Goal: Transaction & Acquisition: Purchase product/service

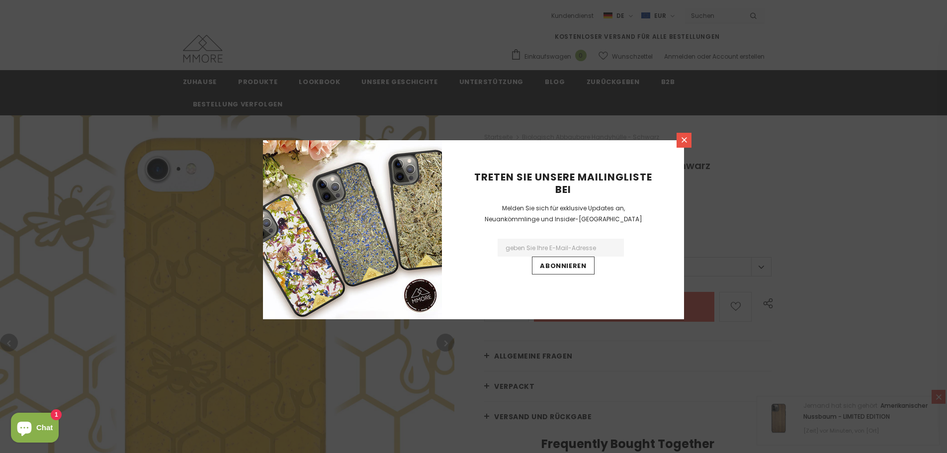
click at [684, 141] on icon at bounding box center [684, 140] width 8 height 8
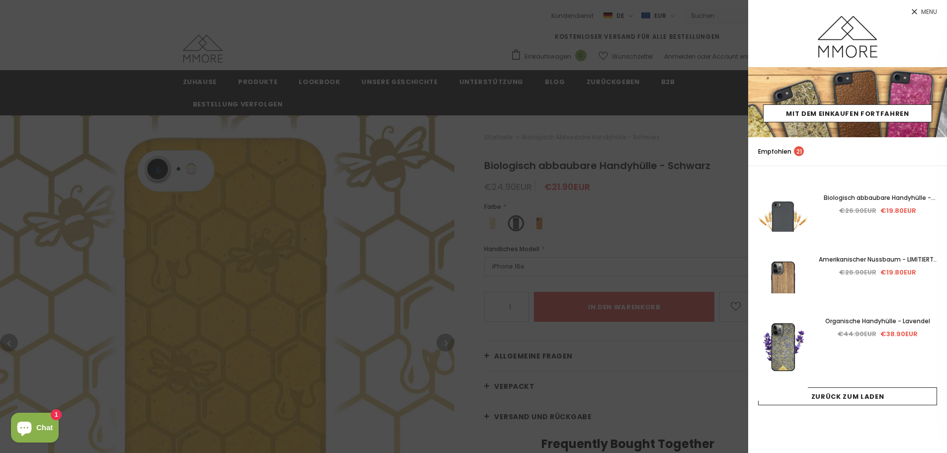
click at [569, 259] on div at bounding box center [473, 226] width 947 height 453
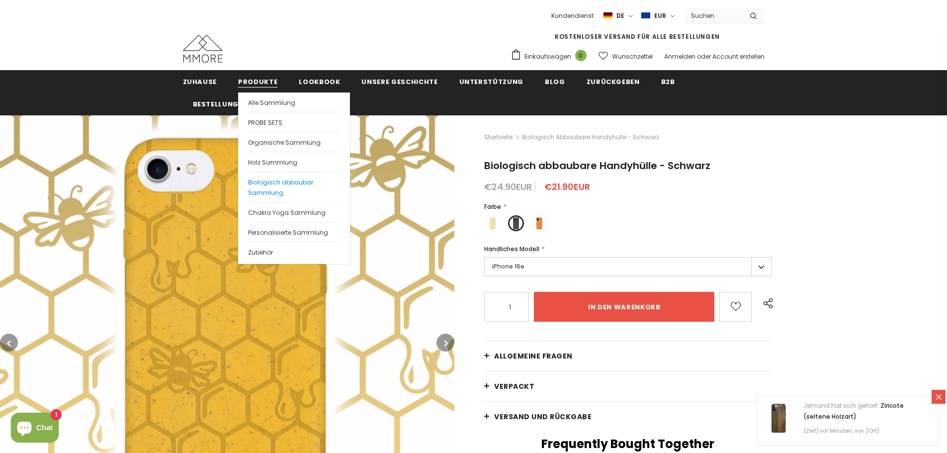
click at [299, 189] on link "Biologisch abbaubar Sammlung" at bounding box center [294, 187] width 92 height 30
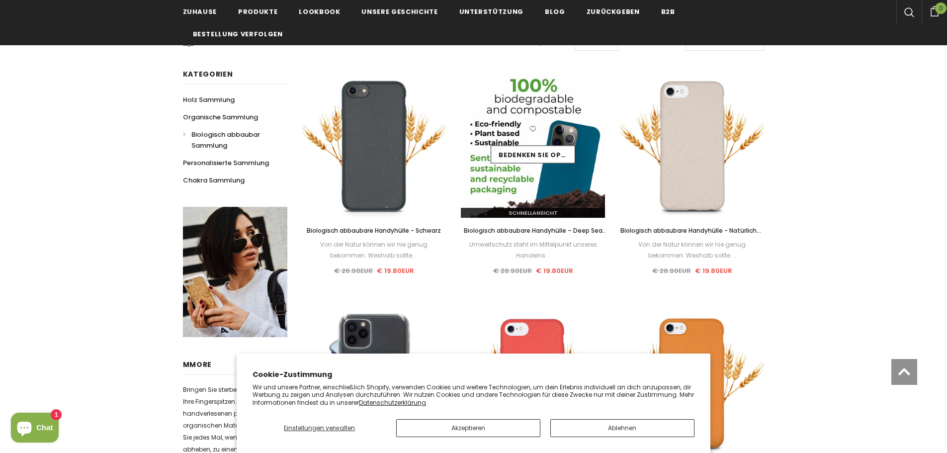
scroll to position [149, 0]
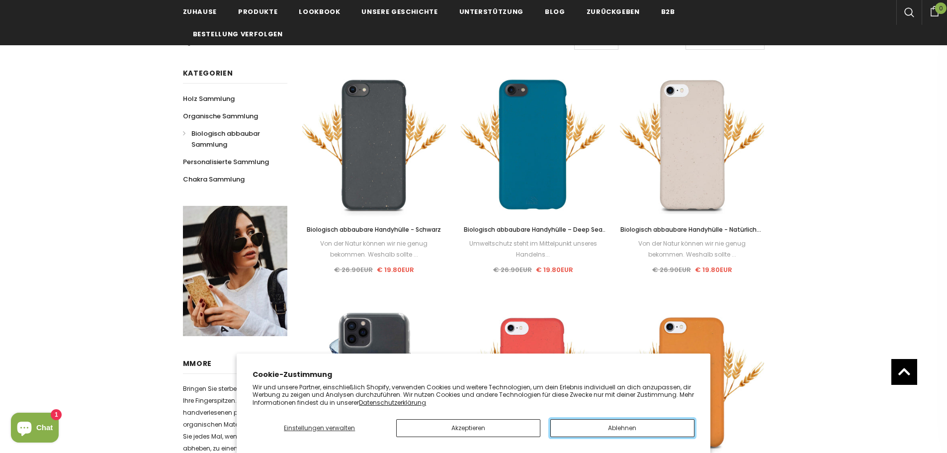
click at [595, 427] on button "Ablehnen" at bounding box center [622, 428] width 144 height 18
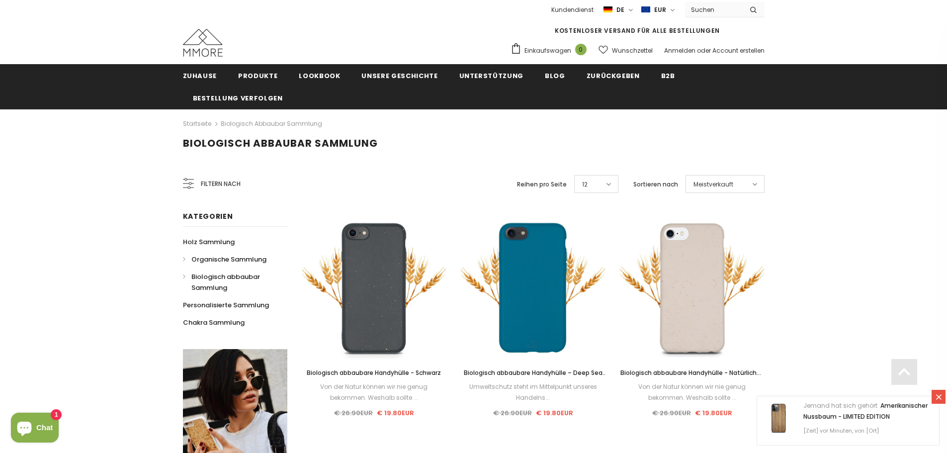
scroll to position [0, 0]
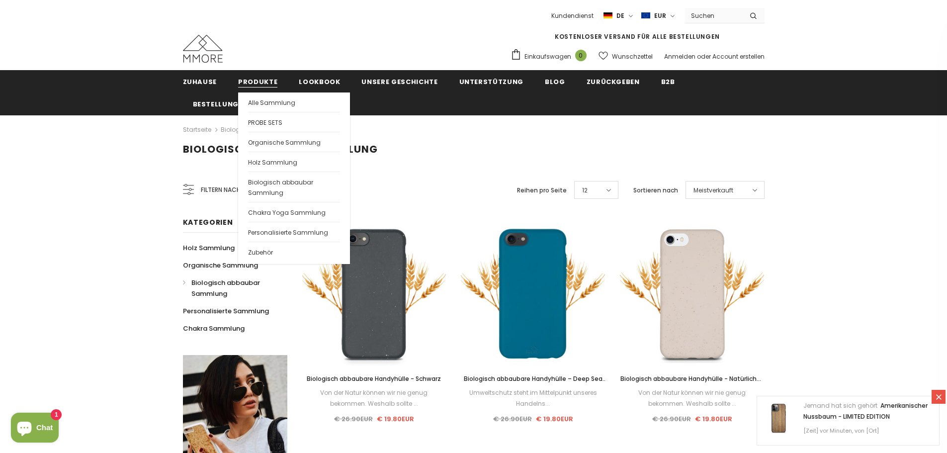
click at [247, 80] on span "Produkte" at bounding box center [257, 81] width 39 height 9
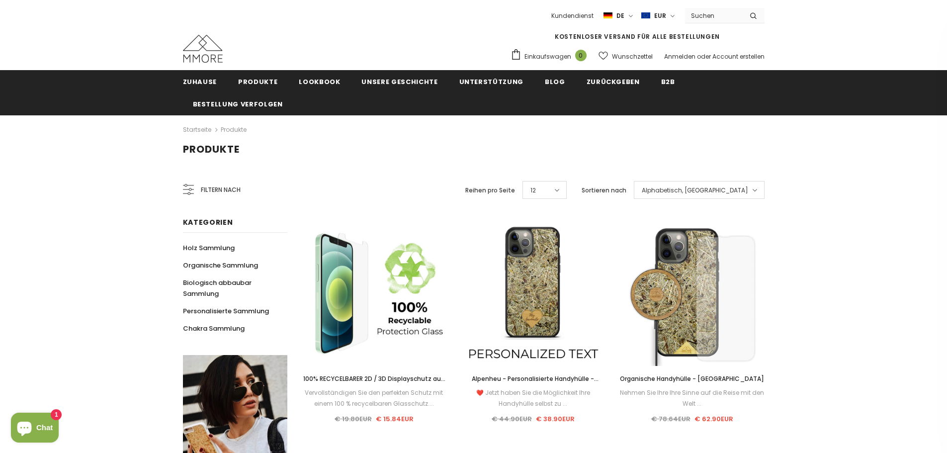
click at [240, 190] on span "Filtern nach" at bounding box center [221, 189] width 40 height 11
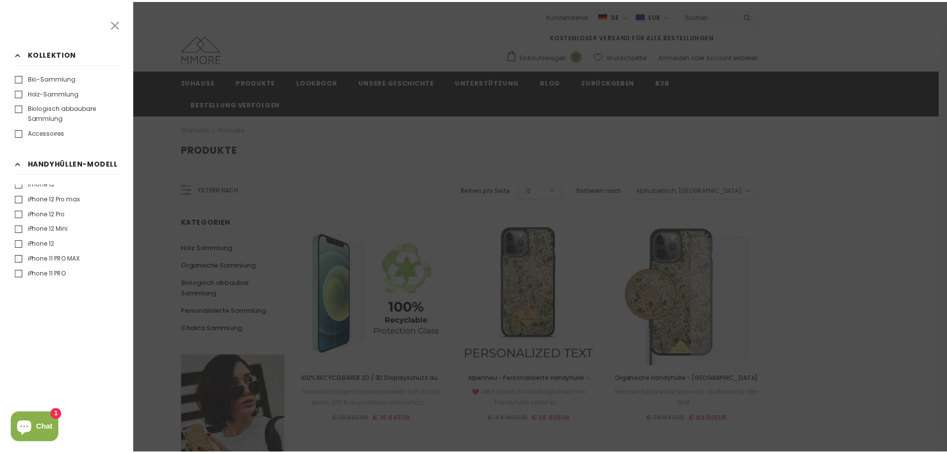
scroll to position [249, 0]
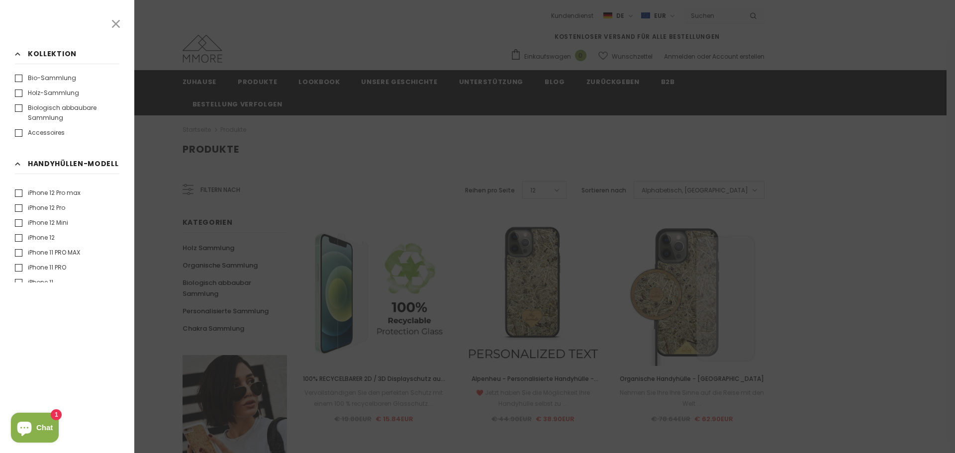
click at [58, 208] on label "iPhone 12 Pro" at bounding box center [40, 208] width 50 height 10
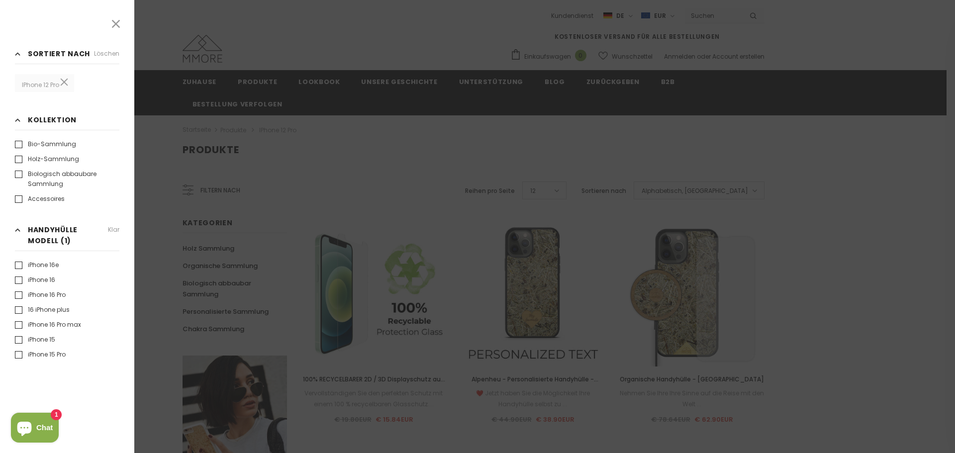
click at [309, 174] on div at bounding box center [477, 226] width 955 height 453
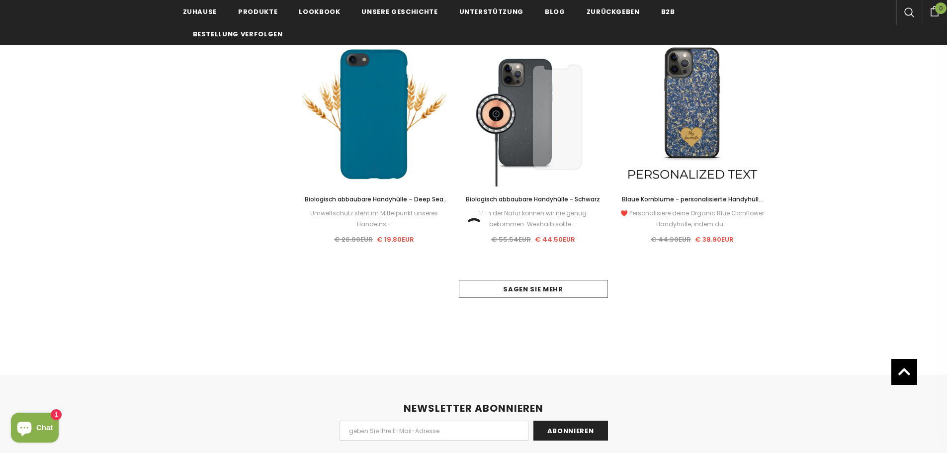
scroll to position [895, 0]
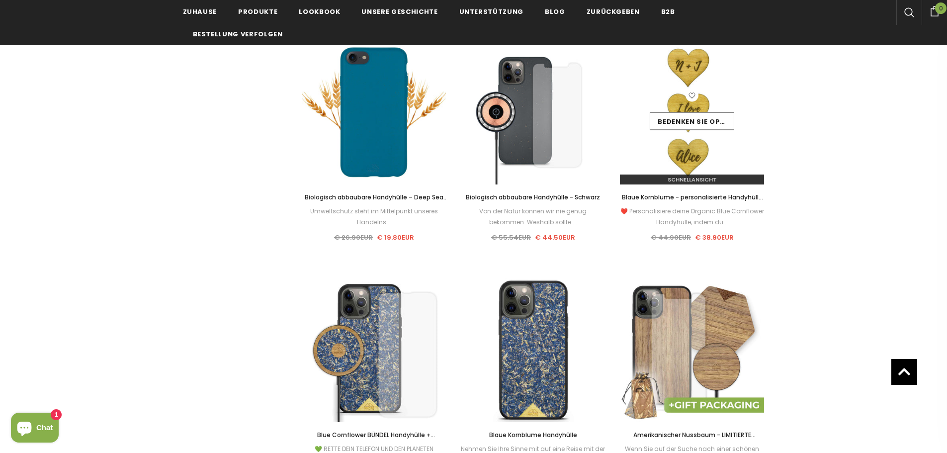
click at [683, 87] on img at bounding box center [692, 112] width 144 height 144
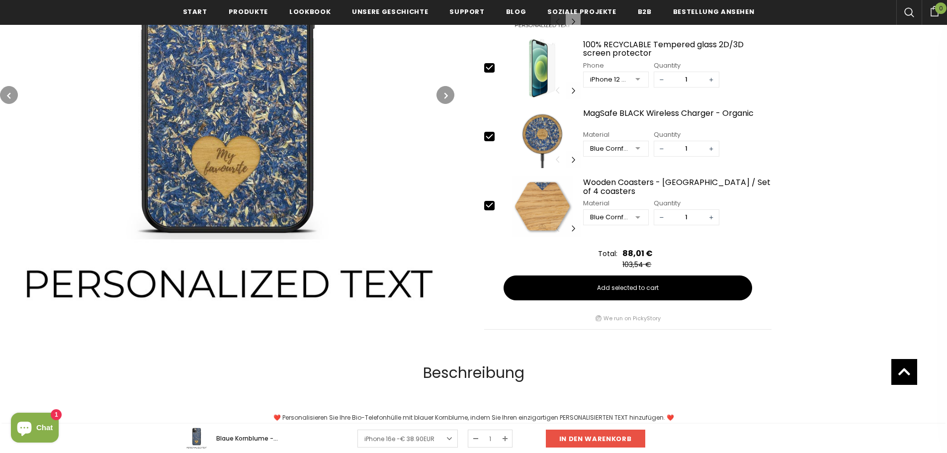
scroll to position [351, 0]
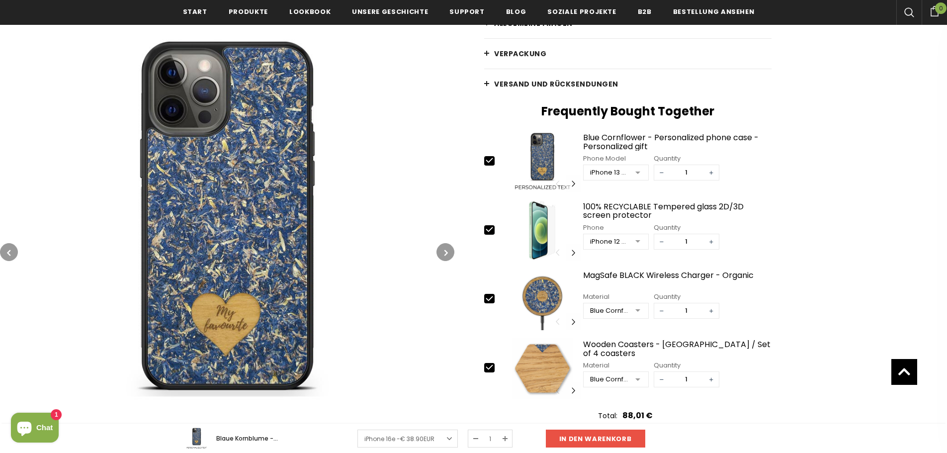
click at [490, 368] on icon at bounding box center [489, 367] width 6 height 4
type input "0"
click at [252, 245] on img at bounding box center [227, 252] width 454 height 454
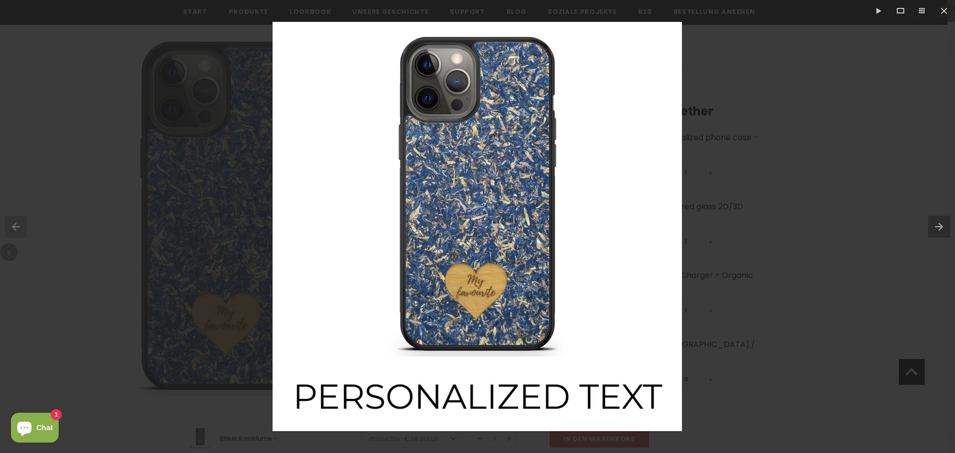
click at [220, 296] on div at bounding box center [477, 226] width 955 height 453
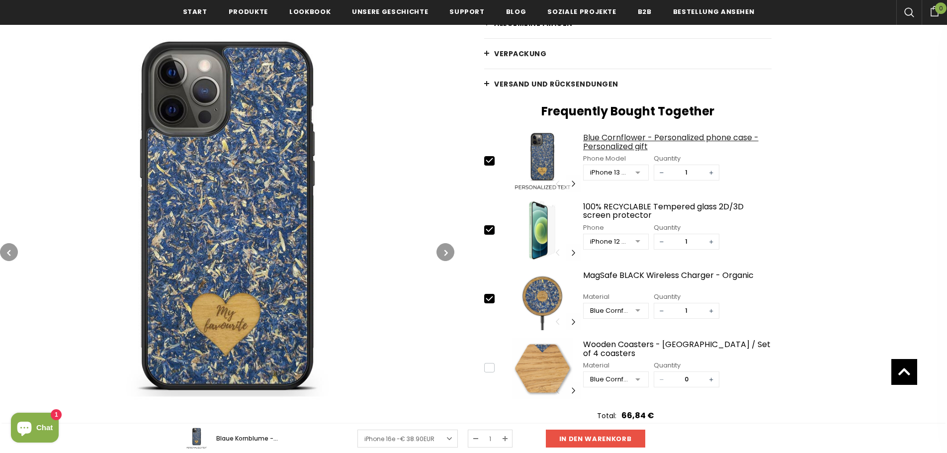
click at [630, 143] on div "Blue Cornflower - Personalized phone case - Personalized gift" at bounding box center [677, 141] width 189 height 17
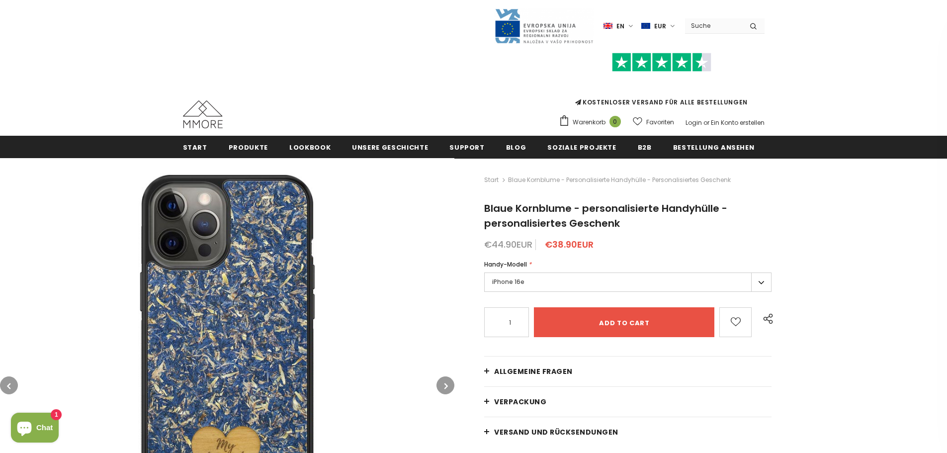
click at [564, 288] on label "iPhone 16e" at bounding box center [627, 281] width 287 height 19
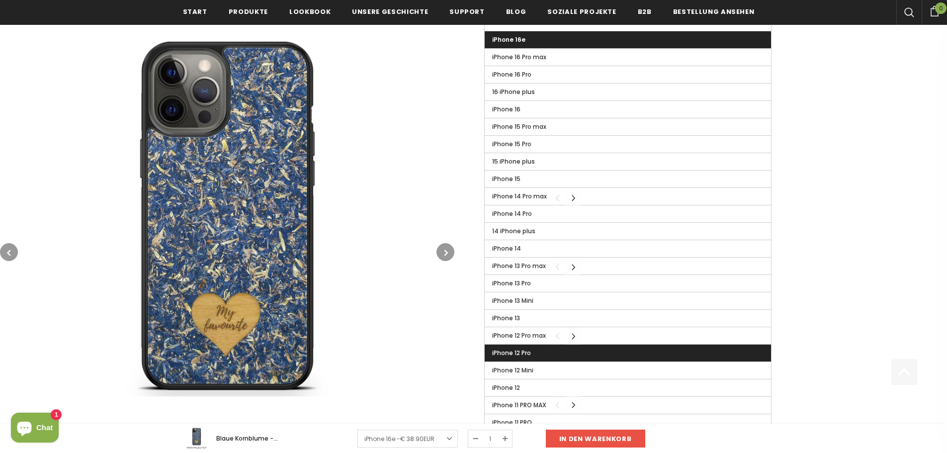
scroll to position [348, 0]
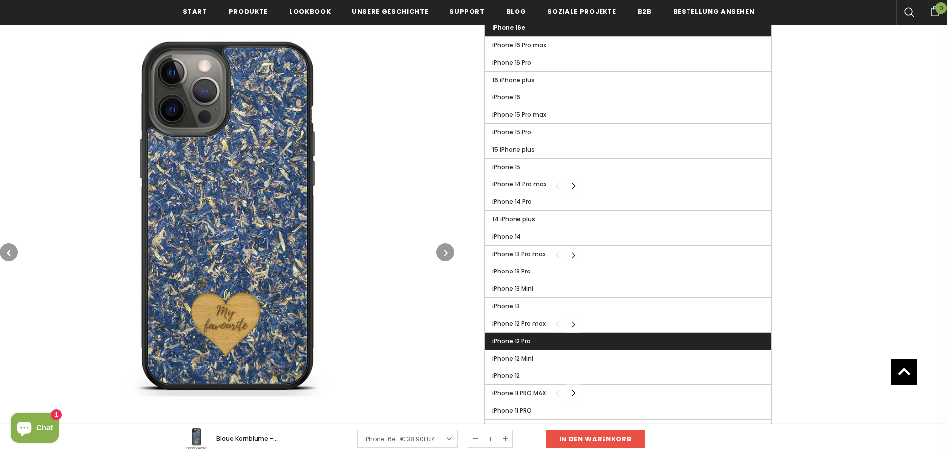
click at [578, 342] on label "iPhone 12 Pro" at bounding box center [628, 341] width 286 height 17
click at [0, 0] on input "iPhone 12 Pro" at bounding box center [0, 0] width 0 height 0
click at [832, 275] on div "Start Blaue Kornblume - personalisierte Handyhülle - personalisiertes Geschenk …" at bounding box center [700, 156] width 493 height 687
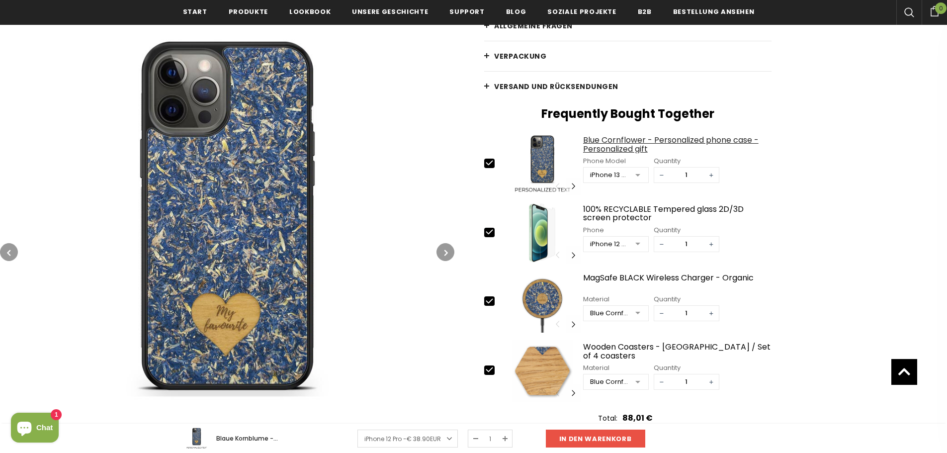
click at [672, 139] on div "Blue Cornflower - Personalized phone case - Personalized gift" at bounding box center [677, 144] width 189 height 17
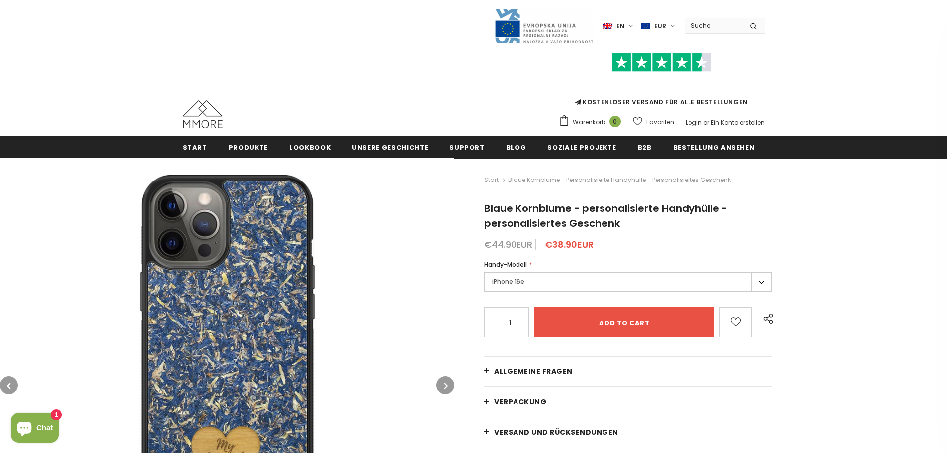
click at [581, 286] on label "iPhone 16e" at bounding box center [627, 281] width 287 height 19
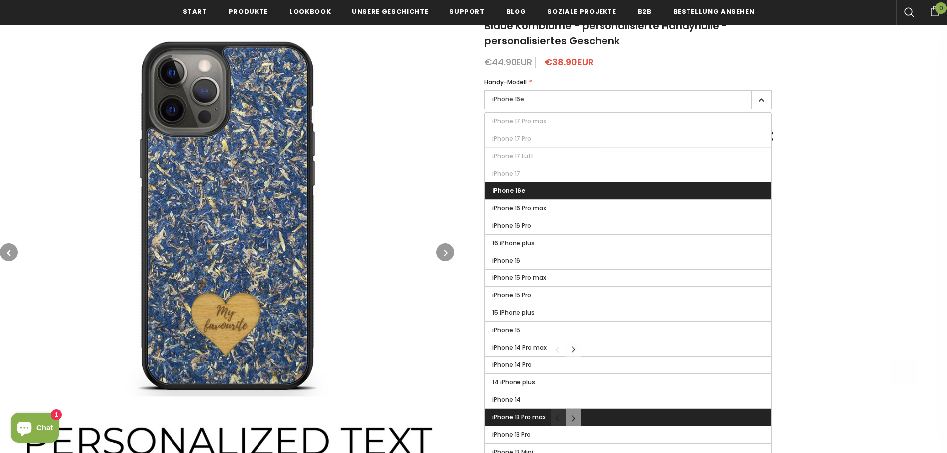
scroll to position [251, 0]
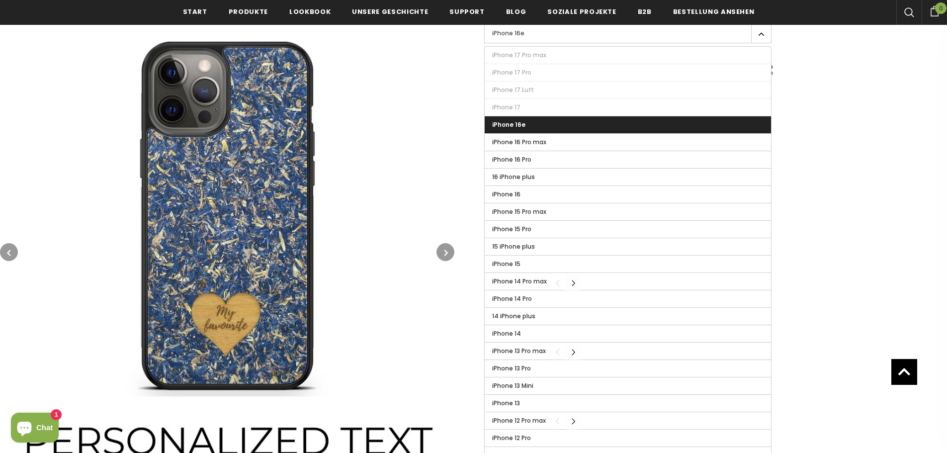
click at [575, 279] on button "Carousel Navigation" at bounding box center [573, 282] width 15 height 17
click at [574, 281] on button "Carousel Navigation" at bounding box center [573, 282] width 15 height 17
click at [554, 282] on button "Carousel Navigation" at bounding box center [558, 282] width 15 height 17
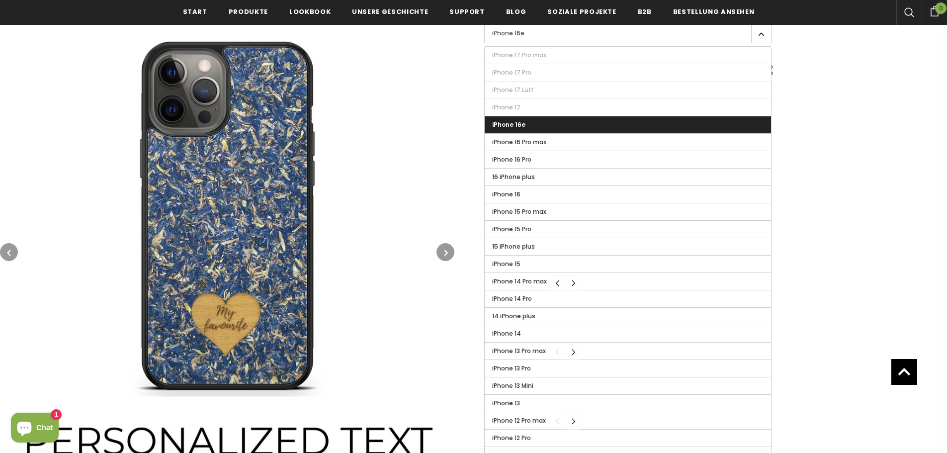
click at [554, 282] on button "Carousel Navigation" at bounding box center [558, 282] width 15 height 17
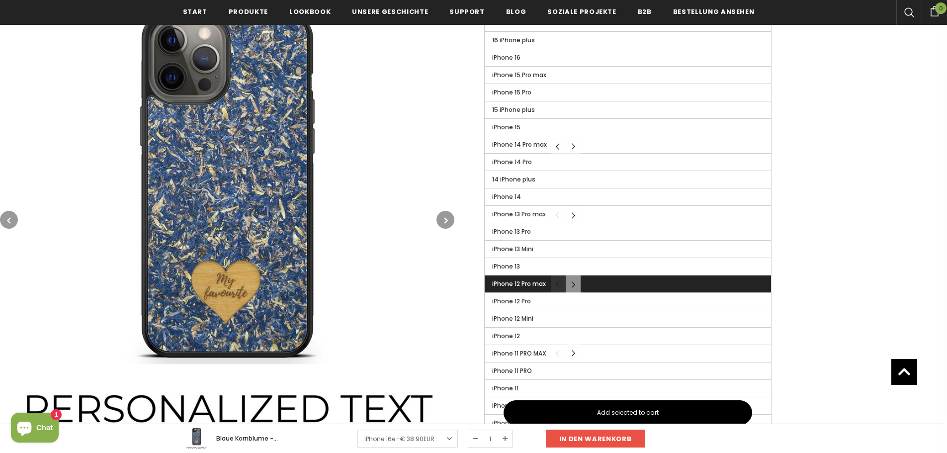
scroll to position [400, 0]
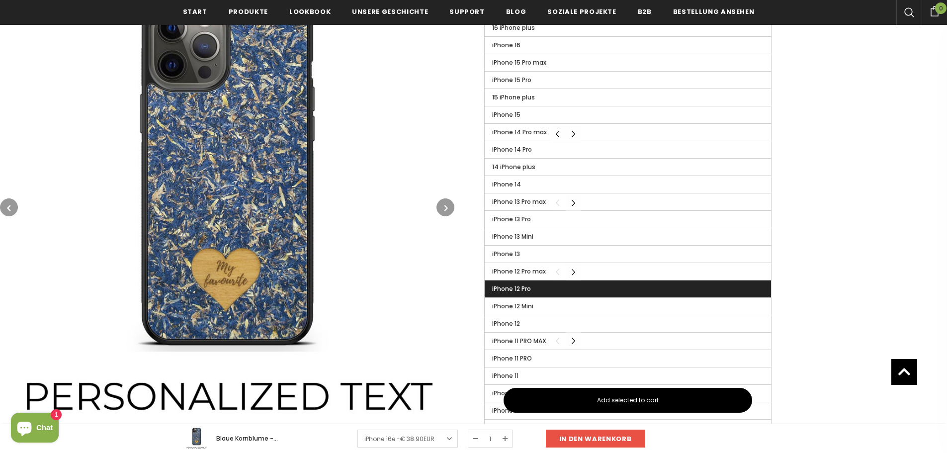
click at [570, 292] on label "iPhone 12 Pro" at bounding box center [628, 288] width 286 height 17
click at [0, 0] on input "iPhone 12 Pro" at bounding box center [0, 0] width 0 height 0
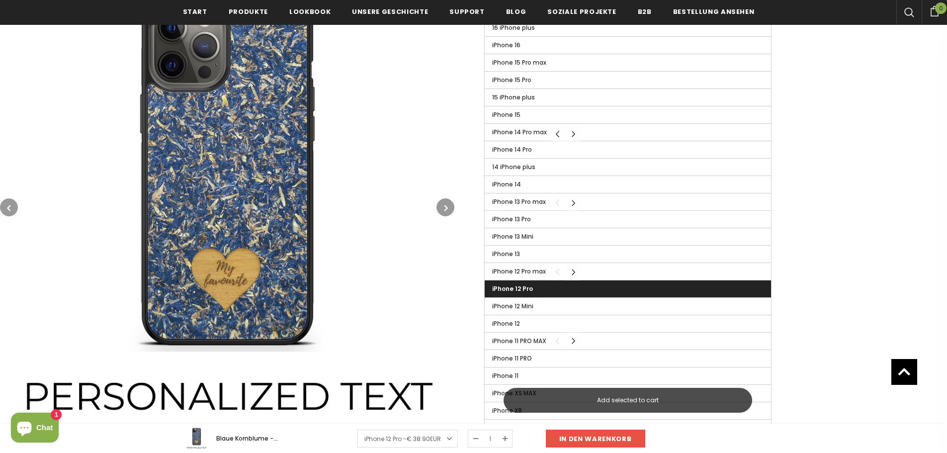
click at [629, 399] on span "Add selected to cart" at bounding box center [628, 400] width 62 height 9
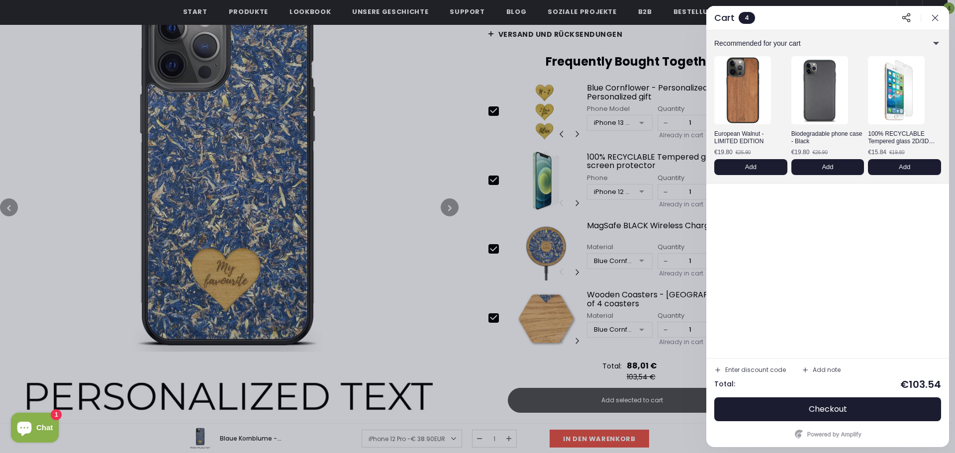
click at [494, 112] on div at bounding box center [477, 226] width 955 height 453
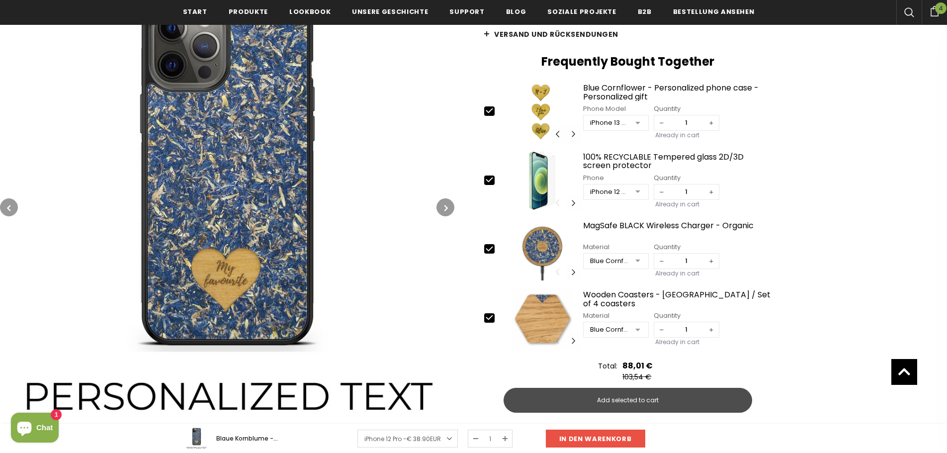
click at [488, 111] on icon at bounding box center [489, 110] width 10 height 10
type input "0"
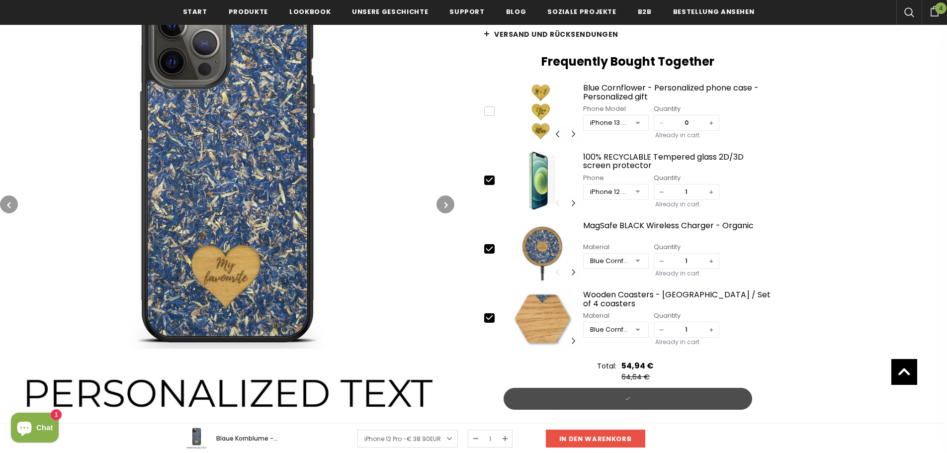
click at [489, 177] on icon at bounding box center [489, 180] width 10 height 10
type input "0"
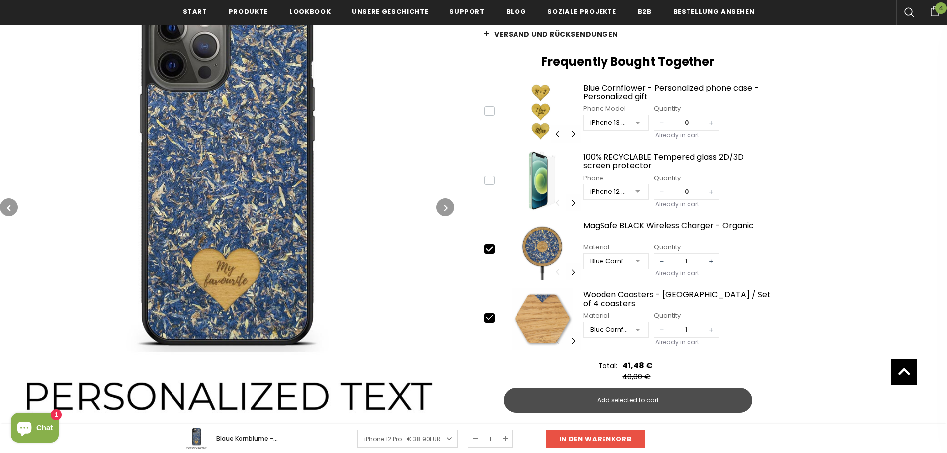
click at [489, 253] on icon at bounding box center [489, 249] width 10 height 10
type input "0"
click at [487, 319] on icon at bounding box center [489, 317] width 10 height 10
type input "0"
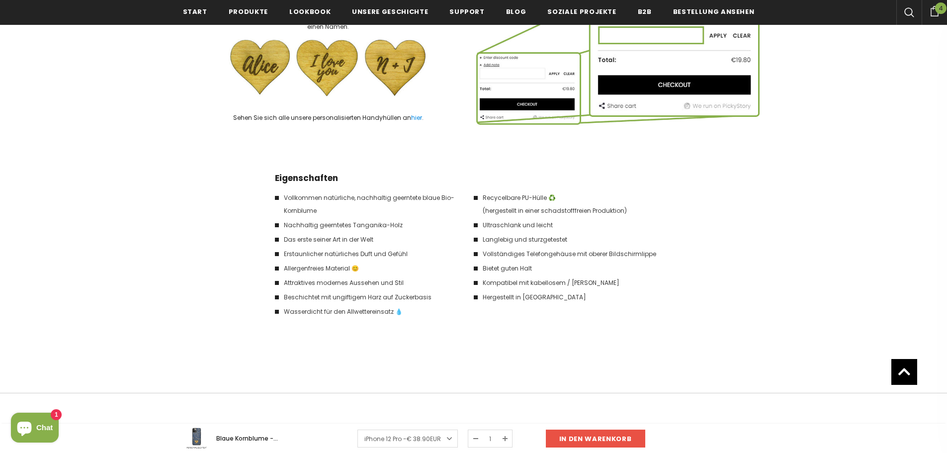
scroll to position [1593, 0]
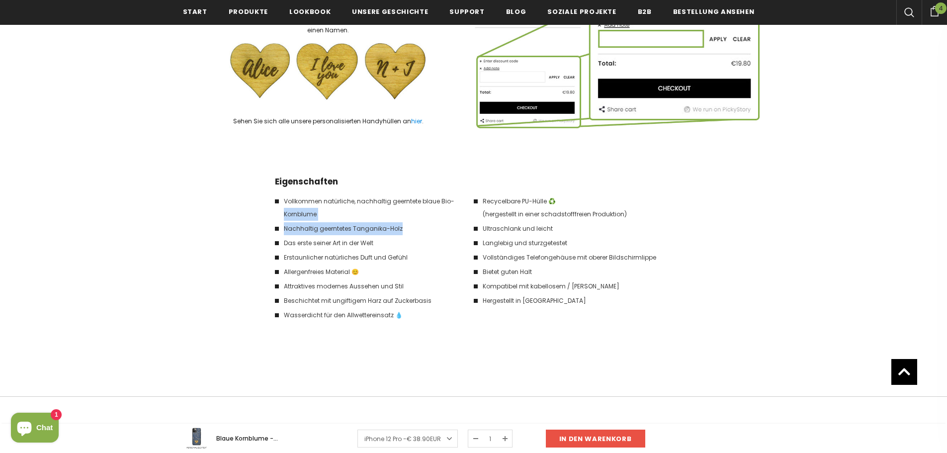
drag, startPoint x: 406, startPoint y: 231, endPoint x: 271, endPoint y: 212, distance: 136.5
click at [271, 207] on div "Eigenschaften Vollkommen natürliche, nachhaltig geerntete blaue Bio-Kornblume N…" at bounding box center [474, 253] width 582 height 157
